Goal: Transaction & Acquisition: Subscribe to service/newsletter

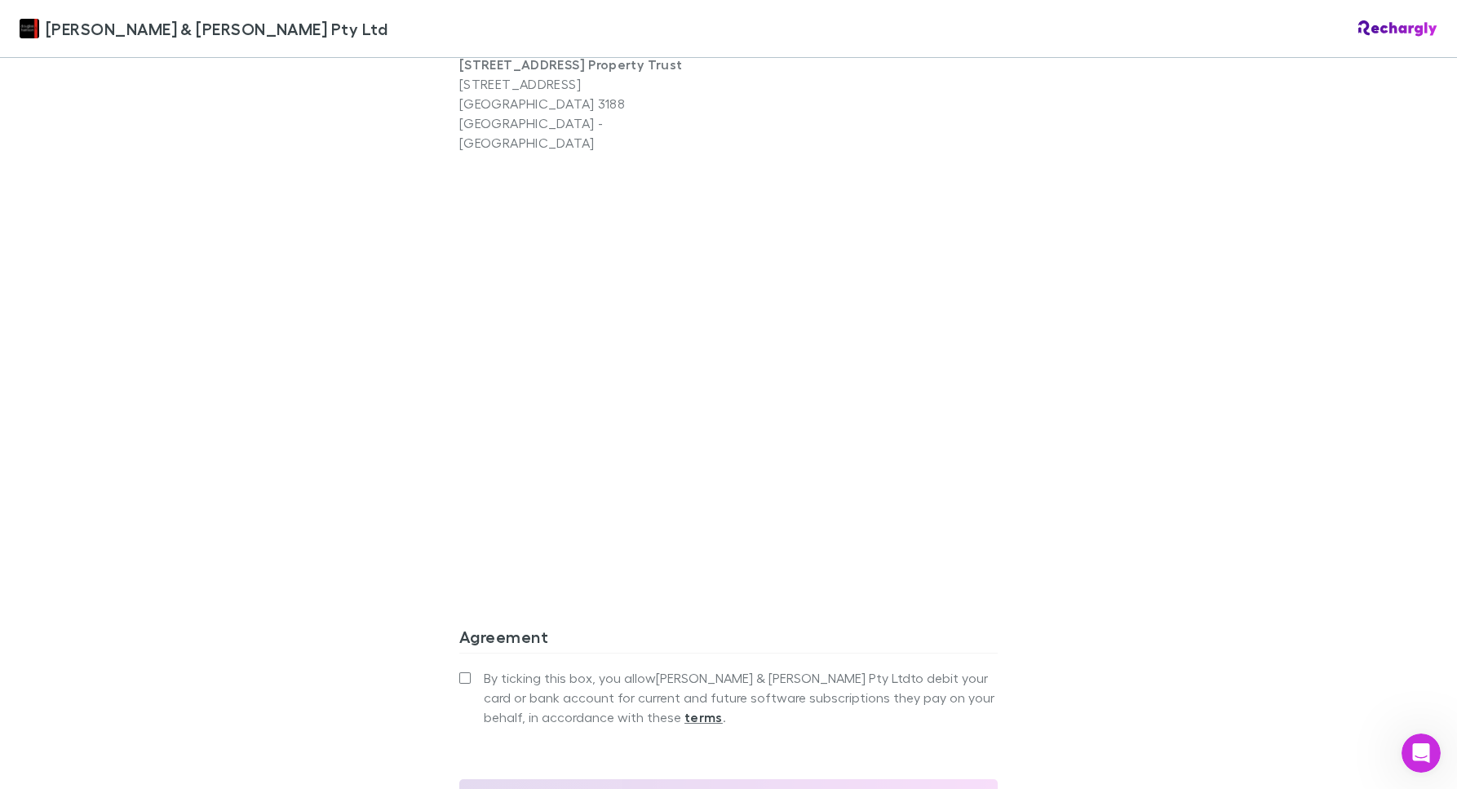
scroll to position [1337, 0]
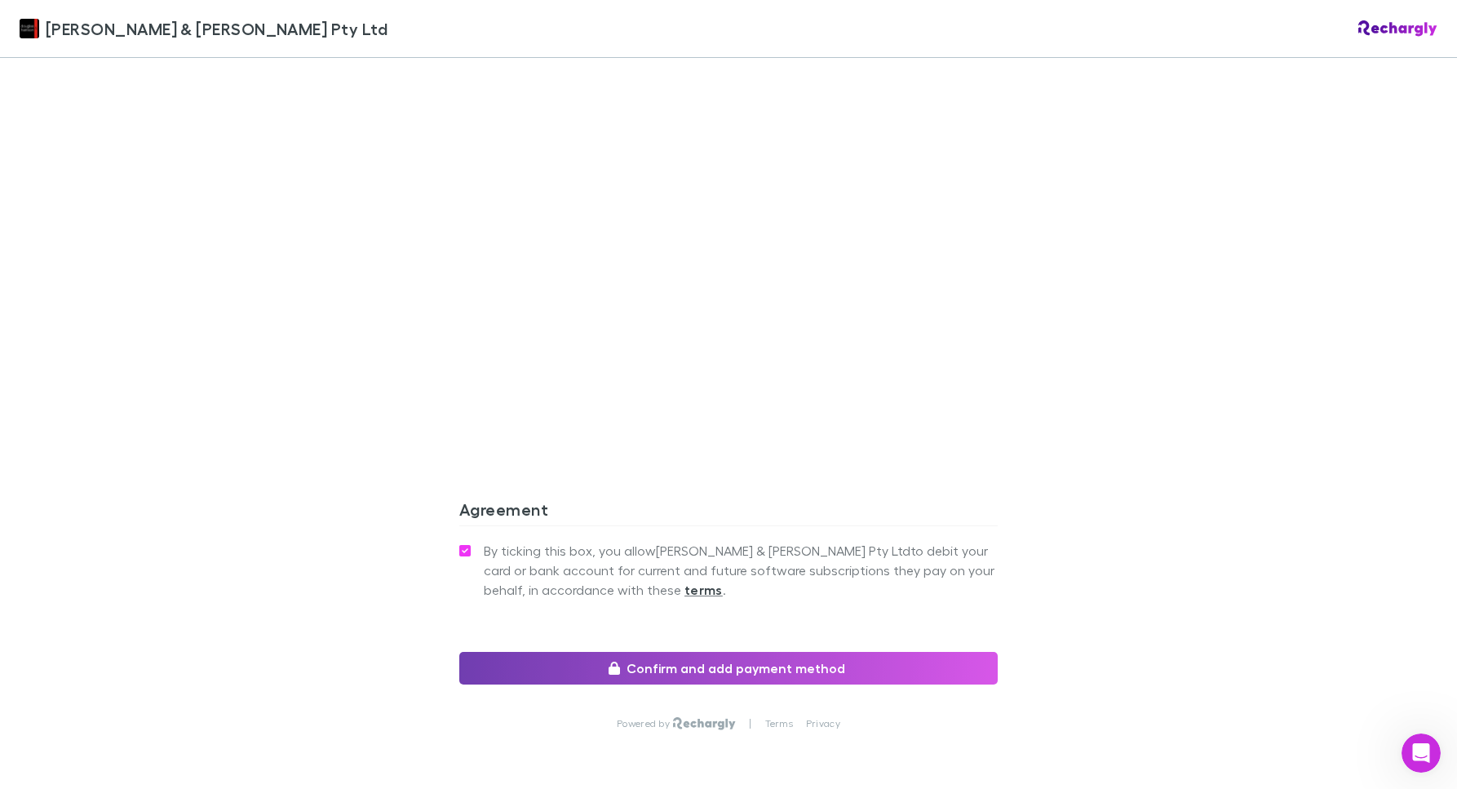
click at [729, 652] on button "Confirm and add payment method" at bounding box center [728, 668] width 539 height 33
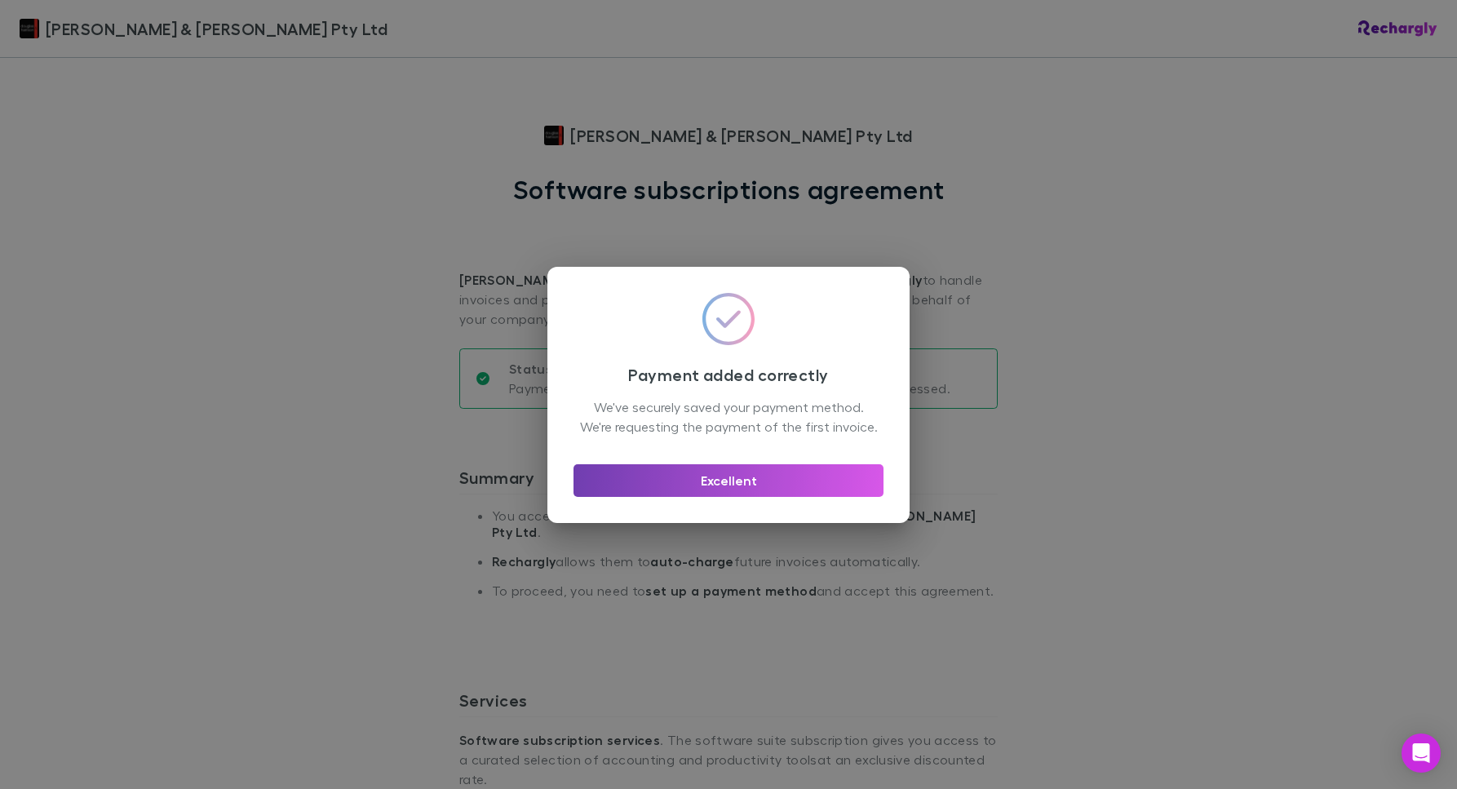
click at [772, 484] on button "Excellent" at bounding box center [729, 480] width 310 height 33
